Goal: Transaction & Acquisition: Purchase product/service

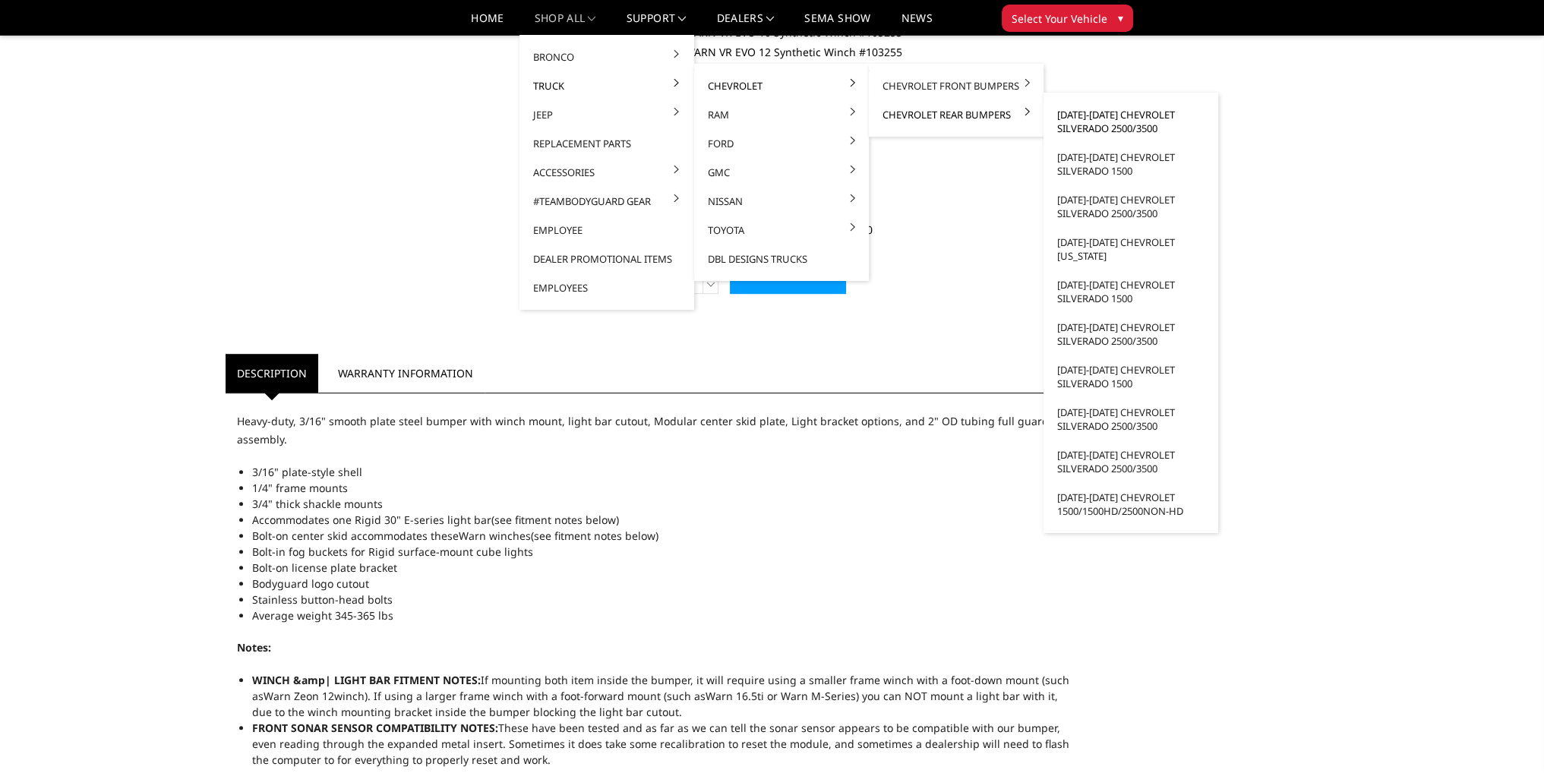
click at [1106, 113] on link "[DATE]-[DATE] Chevrolet Silverado 2500/3500" at bounding box center [1131, 121] width 163 height 43
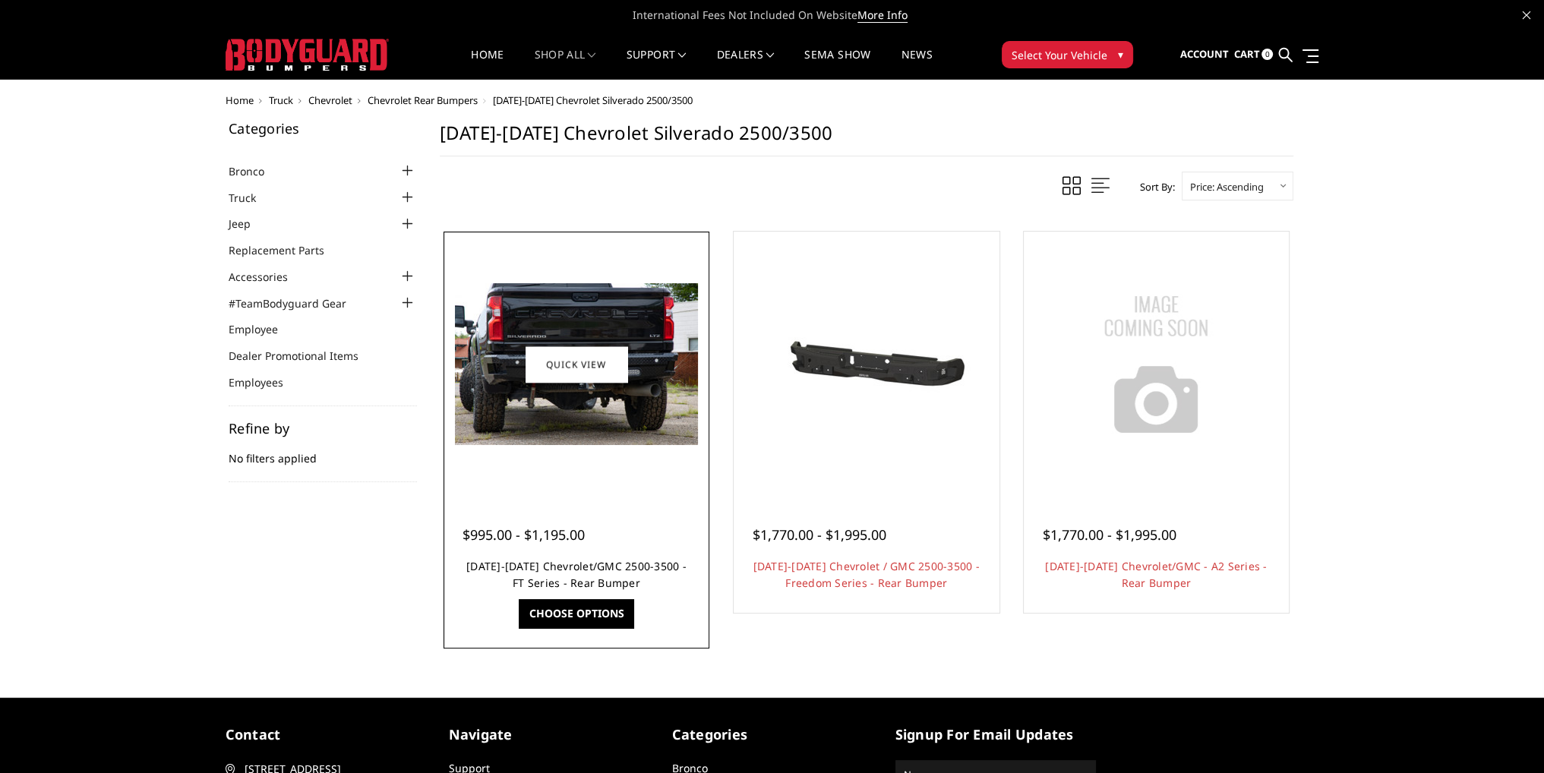
click at [588, 566] on link "[DATE]-[DATE] Chevrolet/GMC 2500-3500 - FT Series - Rear Bumper" at bounding box center [576, 574] width 220 height 31
